Goal: Task Accomplishment & Management: Manage account settings

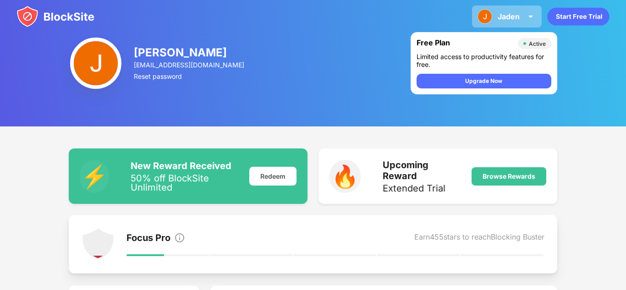
click at [510, 16] on div "Jaden" at bounding box center [509, 16] width 22 height 9
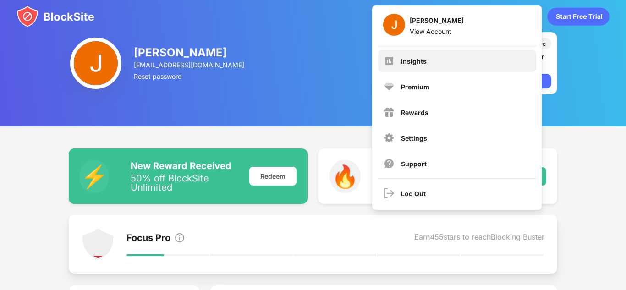
click at [459, 59] on div "Insights" at bounding box center [457, 61] width 158 height 22
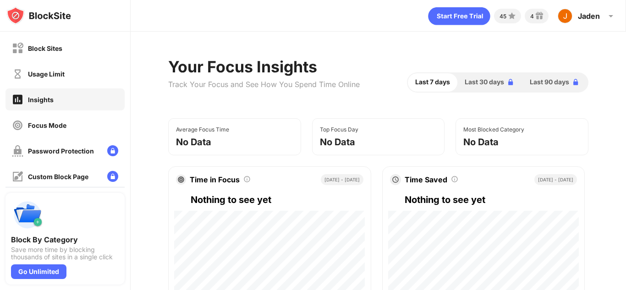
click at [96, 41] on div "Block Sites" at bounding box center [64, 48] width 119 height 22
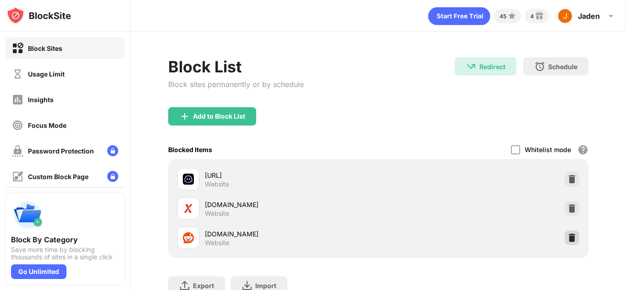
click at [571, 239] on img at bounding box center [571, 237] width 9 height 9
